Goal: Obtain resource: Download file/media

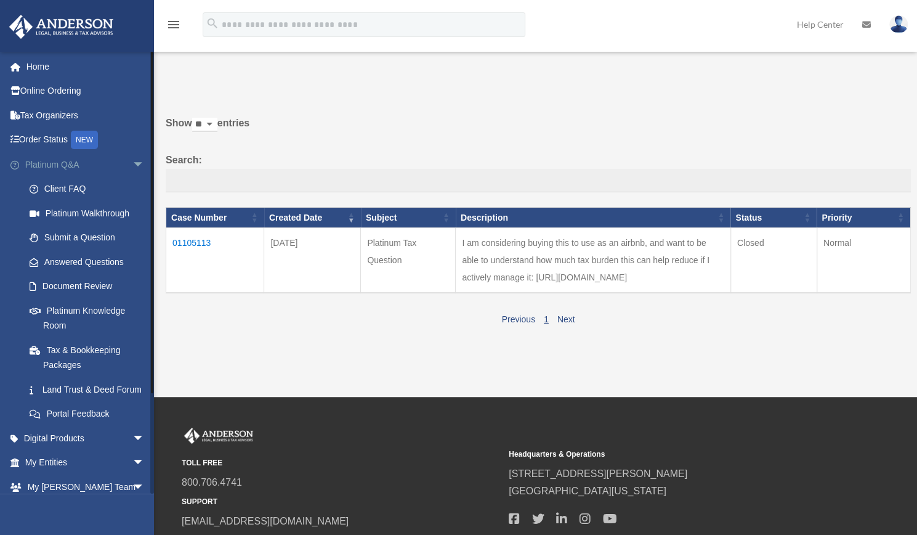
click at [132, 166] on span "arrow_drop_down" at bounding box center [144, 164] width 25 height 25
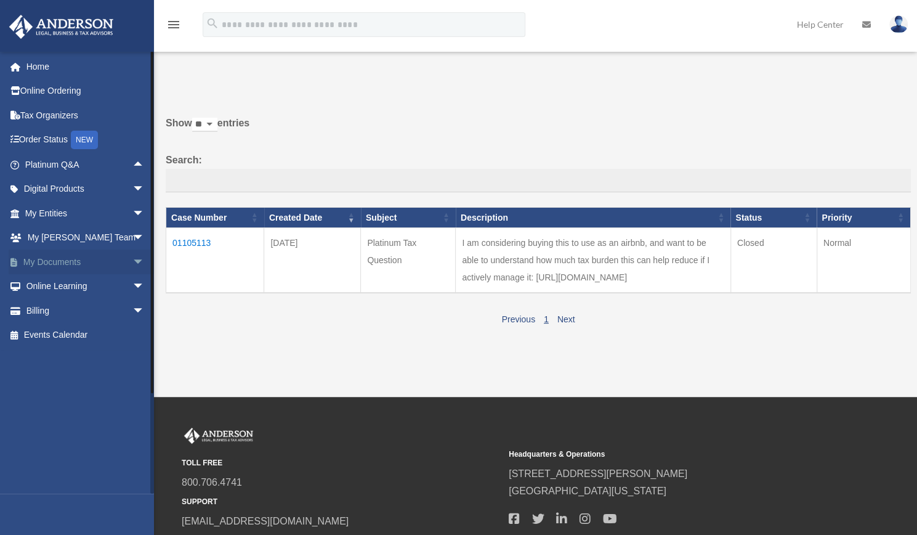
click at [69, 266] on link "My Documents arrow_drop_down" at bounding box center [86, 262] width 155 height 25
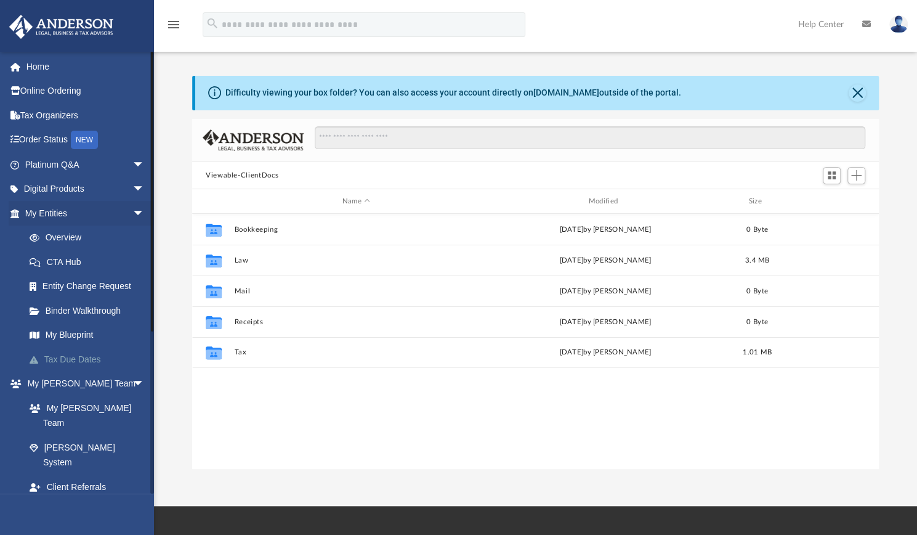
scroll to position [270, 677]
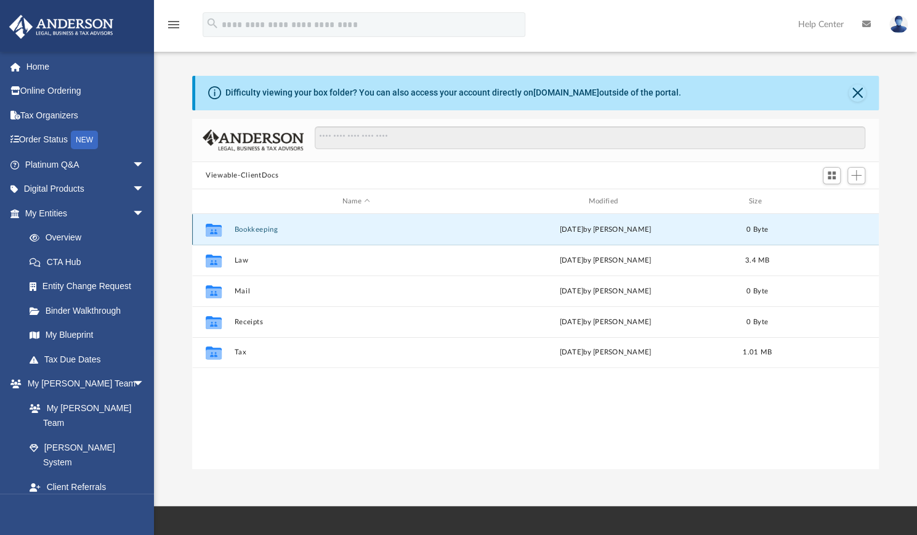
click at [271, 232] on button "Bookkeeping" at bounding box center [356, 230] width 244 height 8
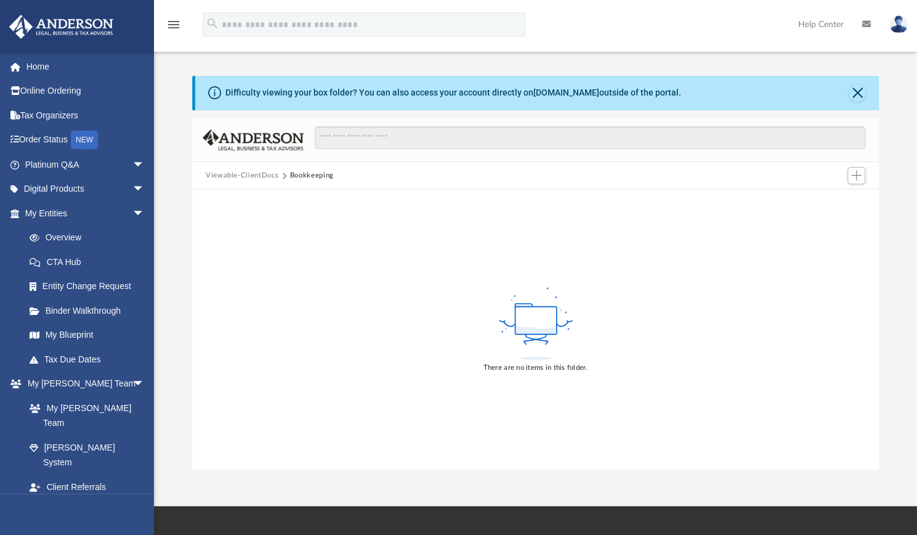
click at [260, 174] on button "Viewable-ClientDocs" at bounding box center [242, 175] width 73 height 11
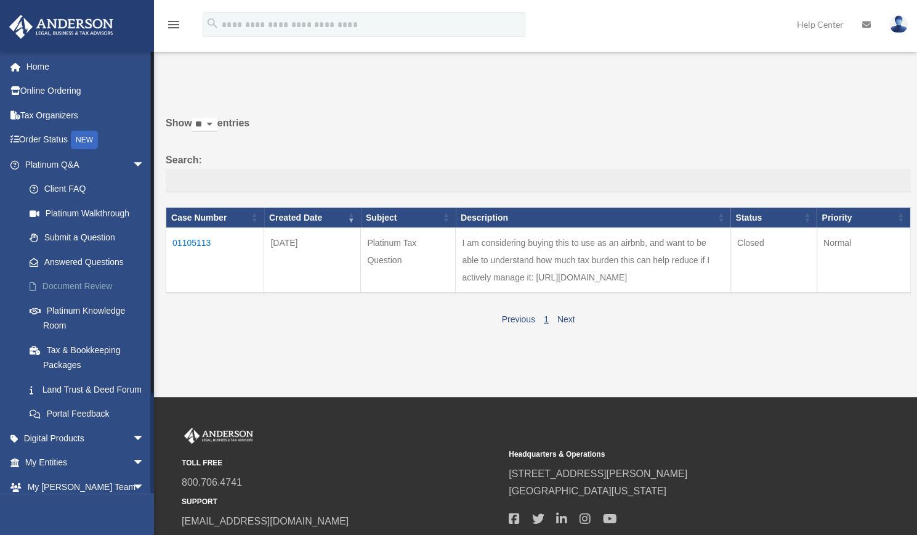
click at [84, 289] on link "Document Review" at bounding box center [90, 286] width 146 height 25
click at [132, 161] on span "arrow_drop_down" at bounding box center [144, 164] width 25 height 25
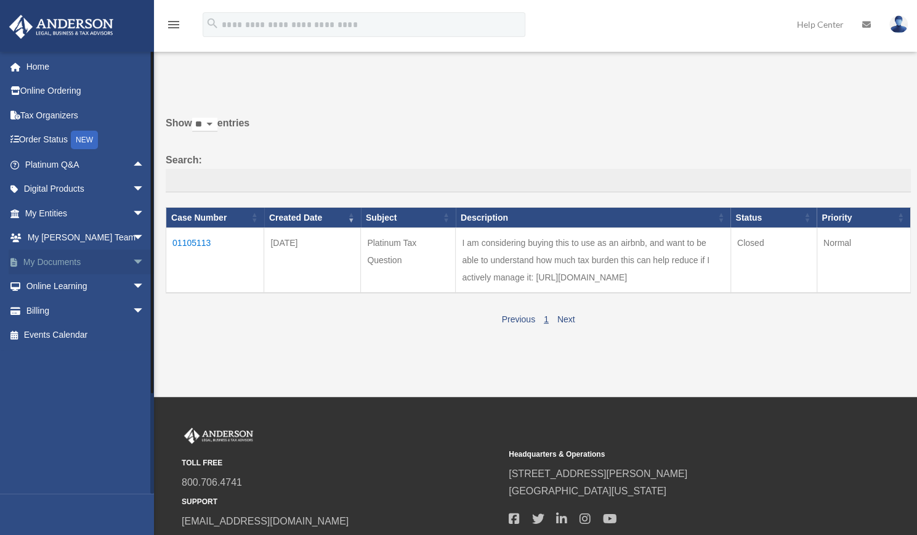
click at [58, 257] on link "My Documents arrow_drop_down" at bounding box center [86, 262] width 155 height 25
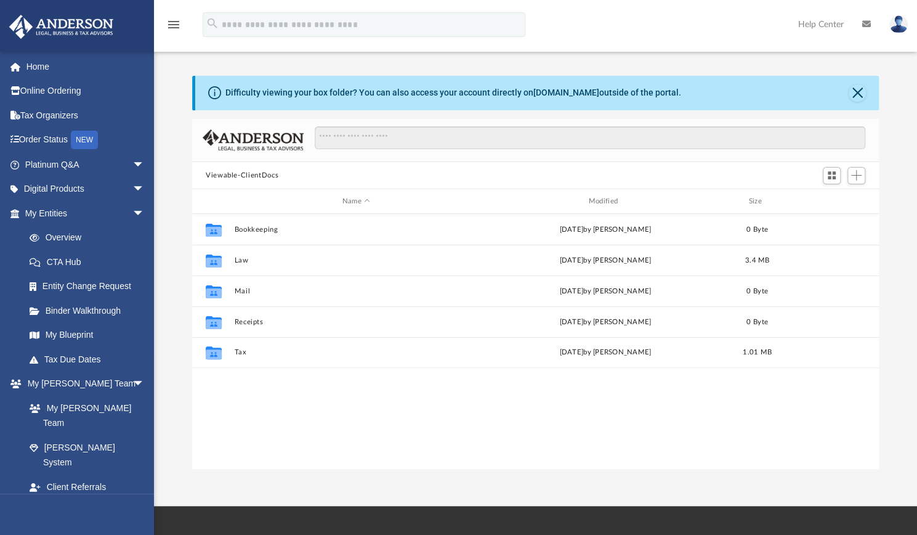
scroll to position [270, 677]
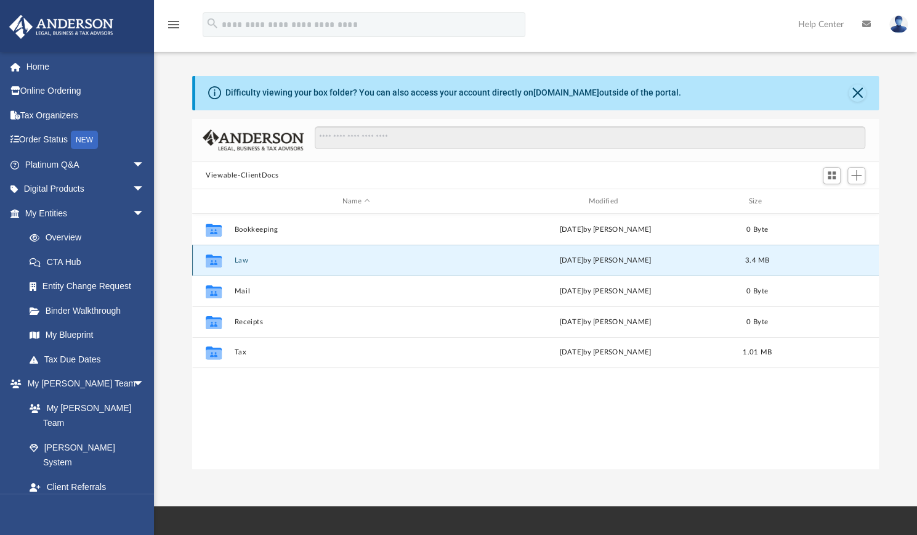
click at [244, 262] on button "Law" at bounding box center [356, 260] width 244 height 8
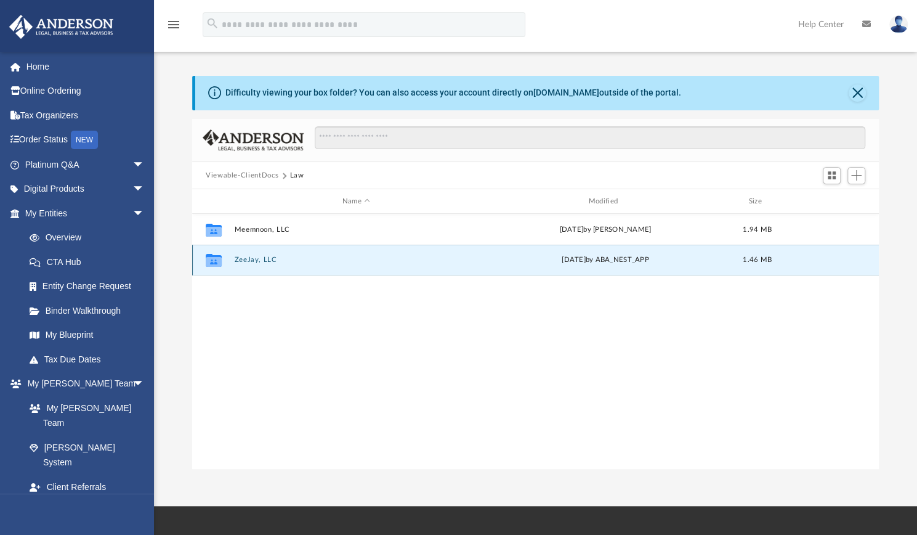
click at [249, 261] on button "ZeeJay, LLC" at bounding box center [356, 260] width 244 height 8
click at [278, 258] on button "[DATE] (17:04:11) - ZeeJay, LLC - EIN Letter from IRS.pdf" at bounding box center [356, 260] width 244 height 8
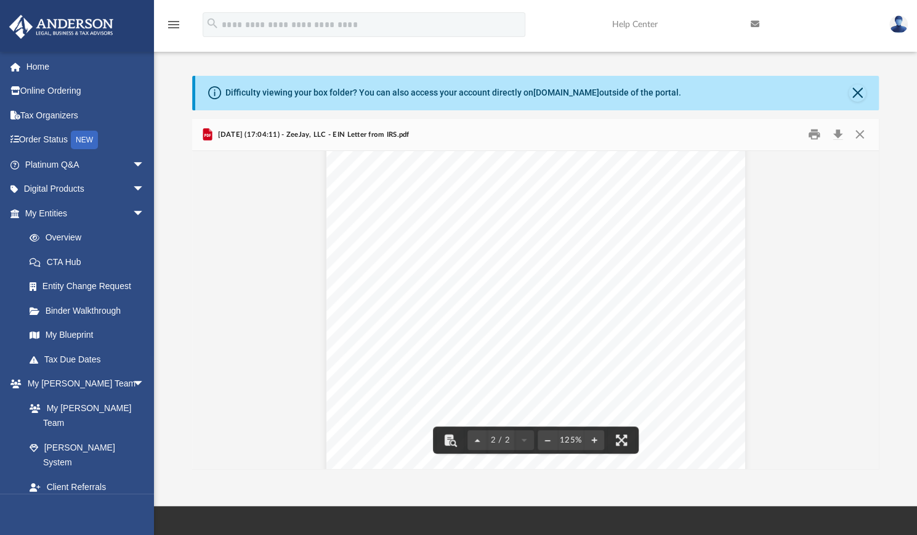
scroll to position [805, 0]
click at [861, 135] on button "Close" at bounding box center [860, 134] width 22 height 19
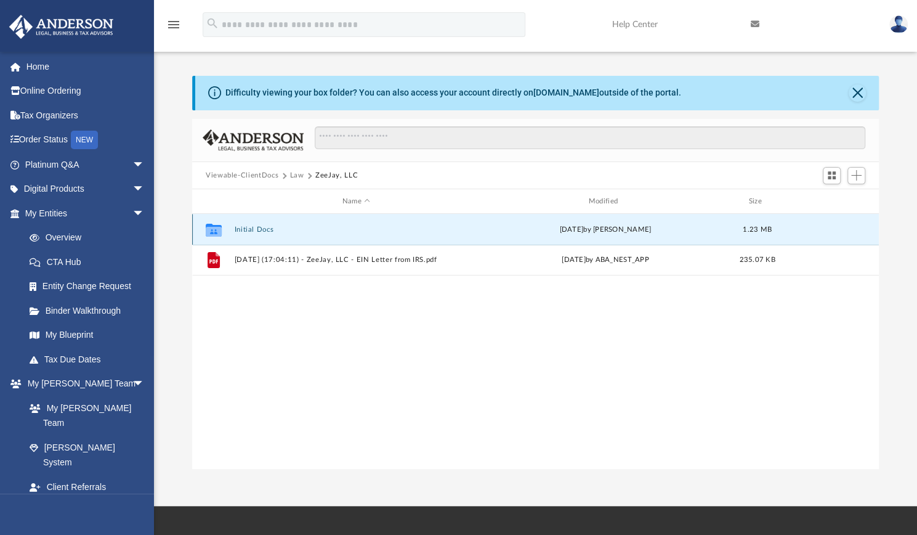
click at [251, 230] on button "Initial Docs" at bounding box center [356, 230] width 244 height 8
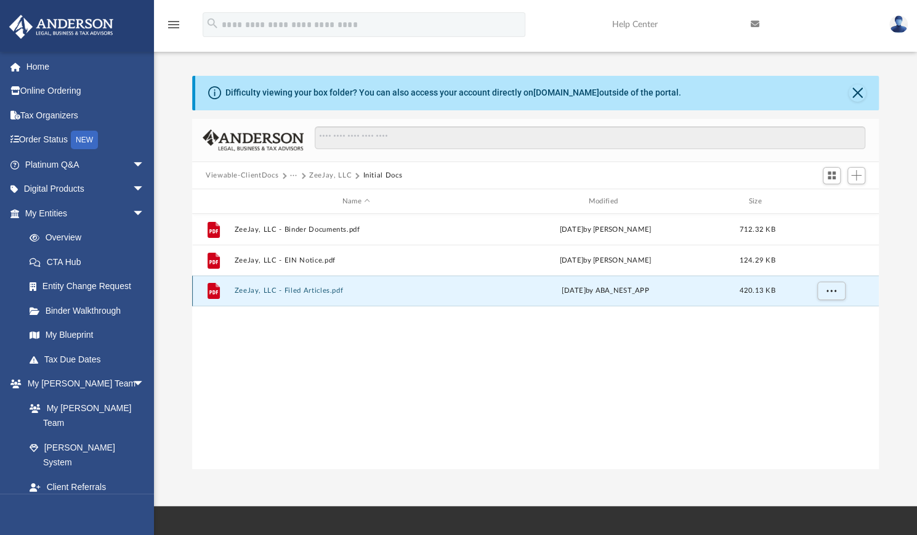
click at [304, 291] on button "ZeeJay, LLC - Filed Articles.pdf" at bounding box center [356, 291] width 244 height 8
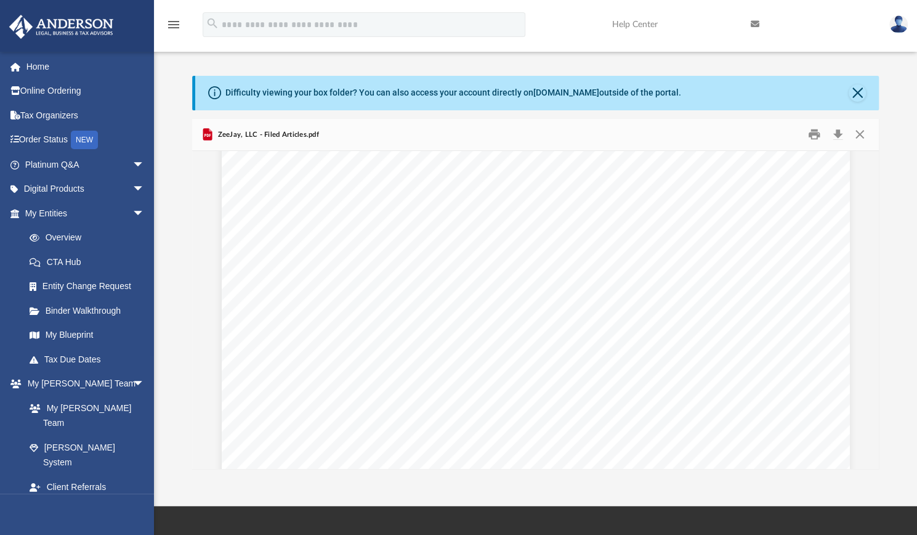
scroll to position [3009, 0]
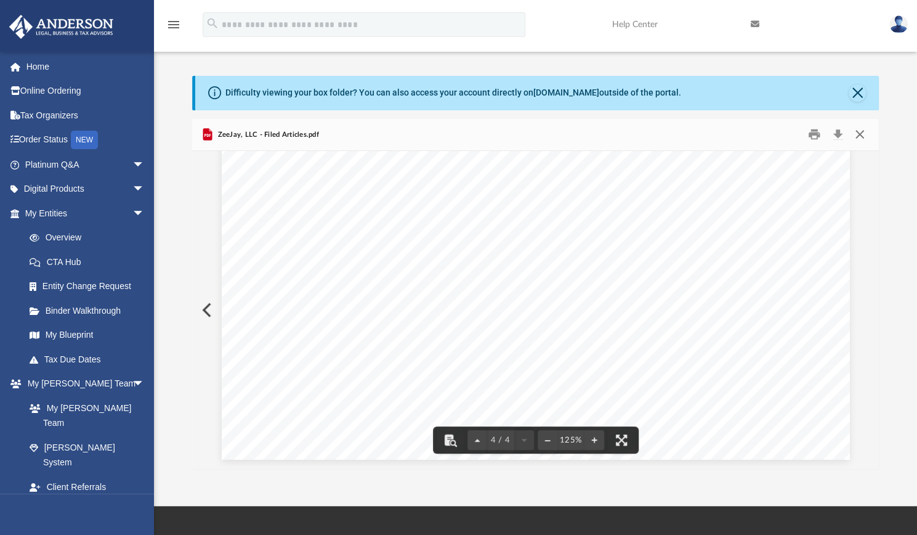
click at [861, 134] on button "Close" at bounding box center [860, 134] width 22 height 19
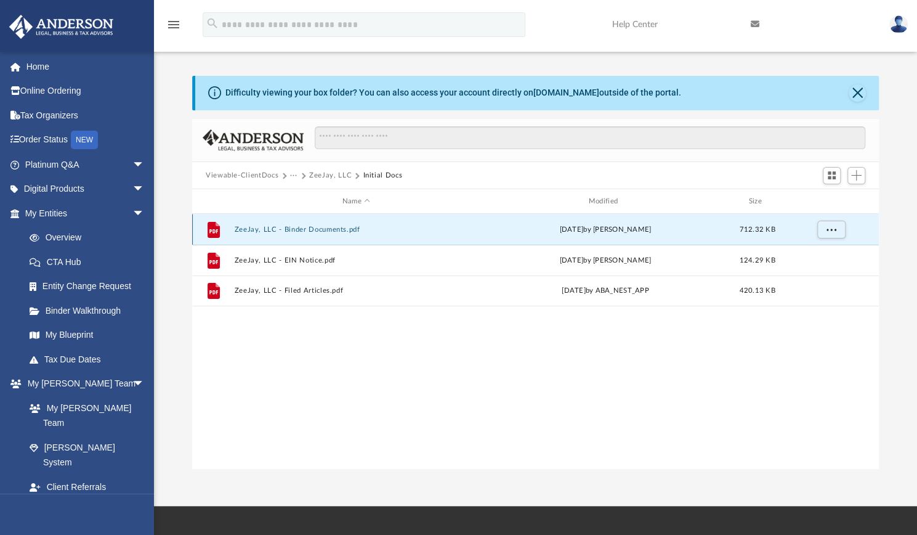
click at [301, 230] on button "ZeeJay, LLC - Binder Documents.pdf" at bounding box center [356, 230] width 244 height 8
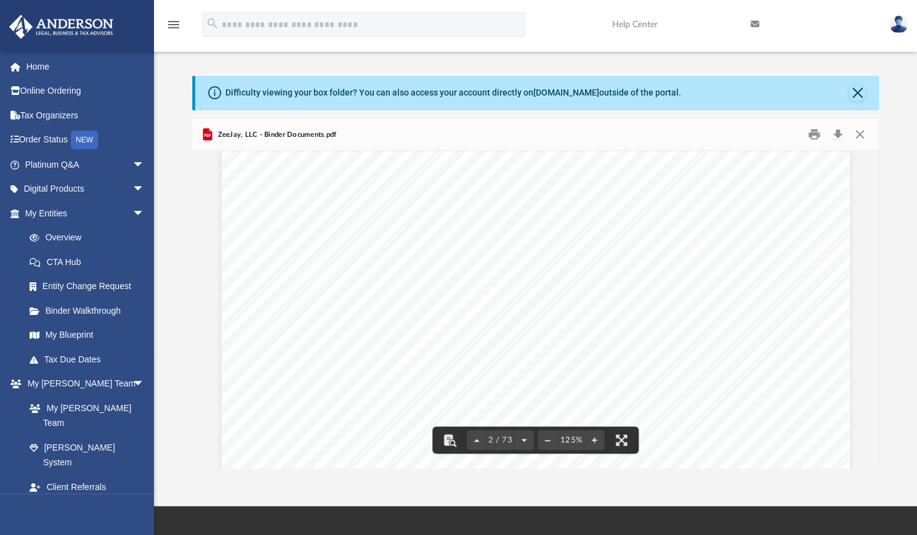
scroll to position [788, 0]
click at [876, 463] on div "Scroll to top vertical_align_top" at bounding box center [883, 470] width 26 height 26
click at [872, 463] on div "Scroll to top vertical_align_top" at bounding box center [883, 470] width 26 height 26
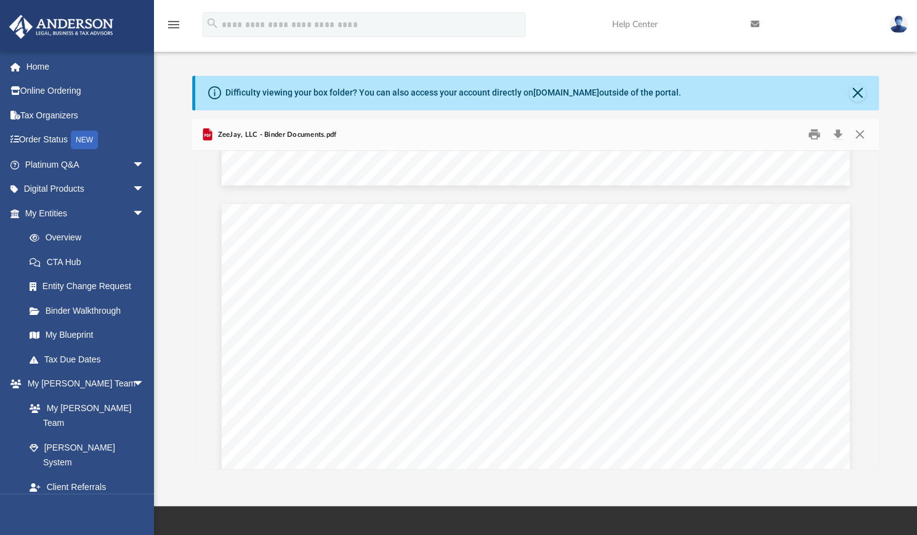
click at [872, 463] on div "Scroll to top vertical_align_top" at bounding box center [883, 470] width 26 height 26
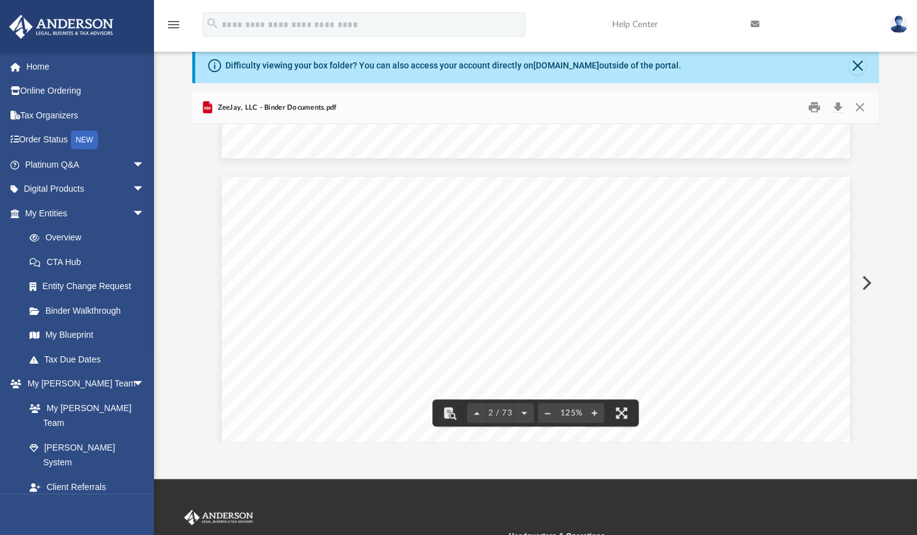
scroll to position [30, 0]
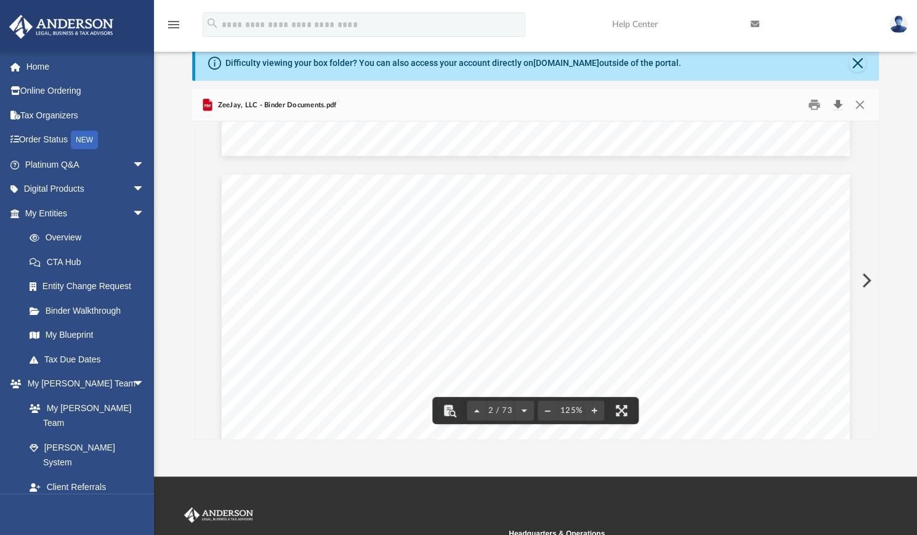
click at [834, 105] on button "Download" at bounding box center [838, 105] width 22 height 19
